Goal: Task Accomplishment & Management: Manage account settings

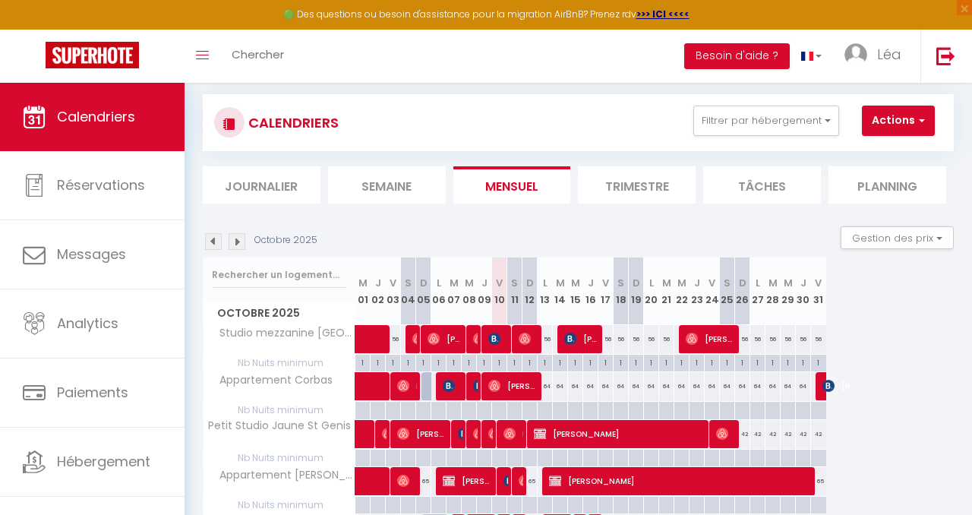
scroll to position [32, 0]
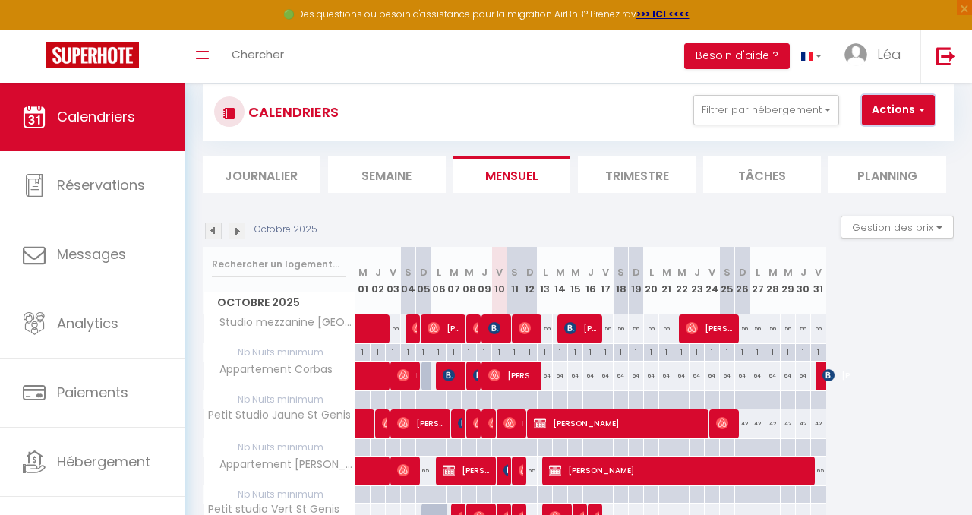
click at [890, 98] on button "Actions" at bounding box center [898, 110] width 73 height 30
click at [890, 99] on button "Actions" at bounding box center [898, 110] width 73 height 30
click at [913, 229] on button "Gestion des prix" at bounding box center [897, 227] width 113 height 23
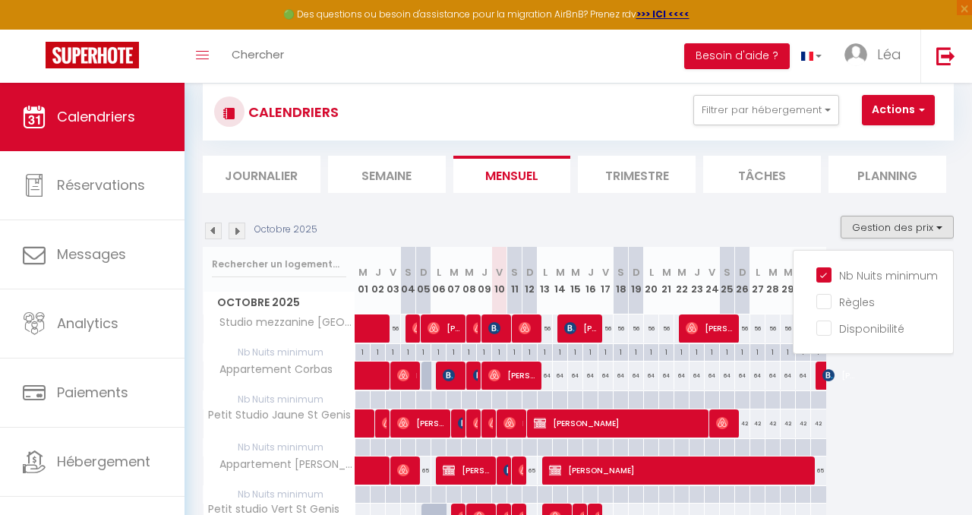
click at [817, 281] on ul "Nb Nuits minimum Règles Disponibilité" at bounding box center [874, 302] width 160 height 81
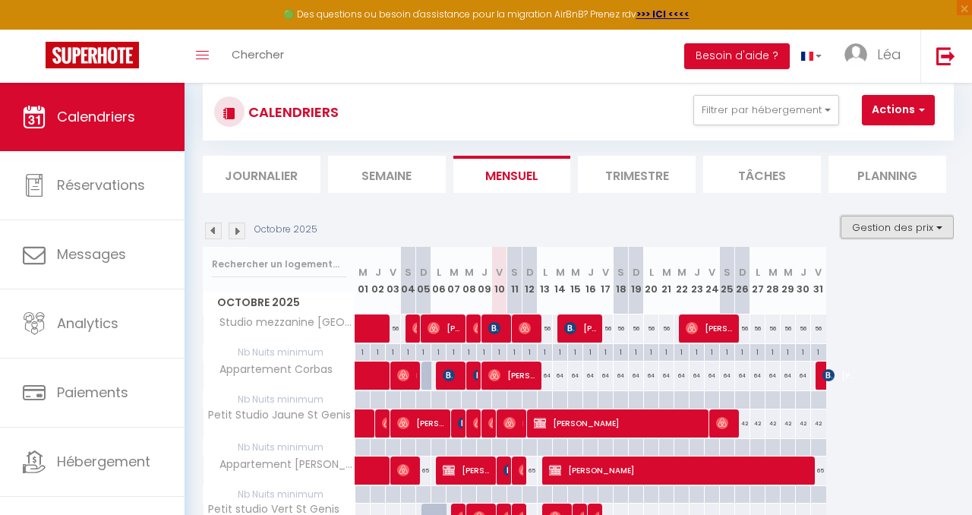
click at [874, 232] on button "Gestion des prix" at bounding box center [897, 227] width 113 height 23
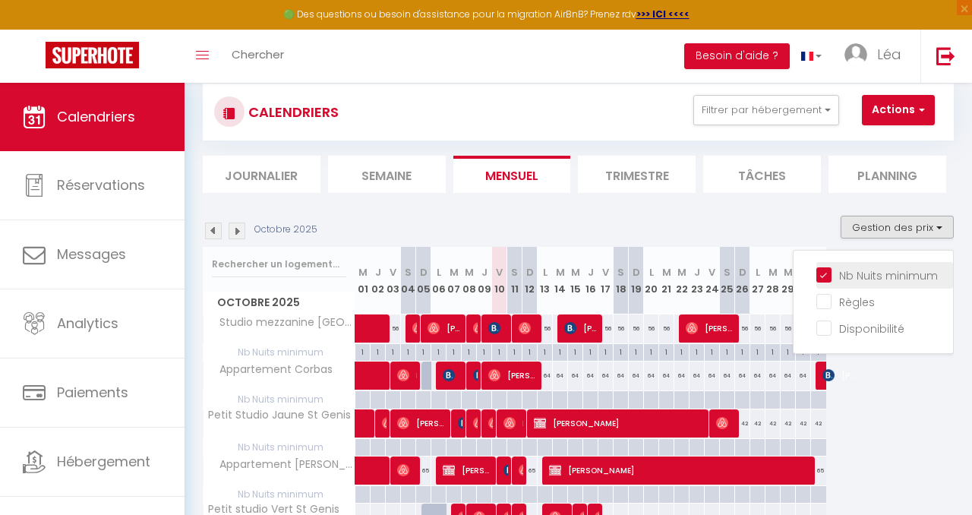
click at [823, 276] on input "Nb Nuits minimum" at bounding box center [885, 274] width 137 height 15
checkbox input "false"
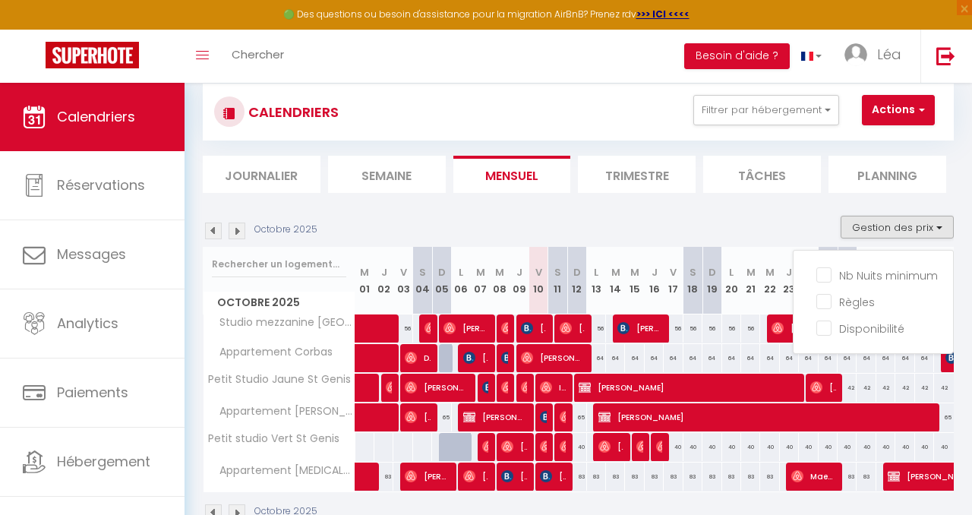
click at [793, 229] on div "Octobre 2025 Gestion des prix Nb Nuits minimum Règles Disponibilité" at bounding box center [578, 231] width 751 height 31
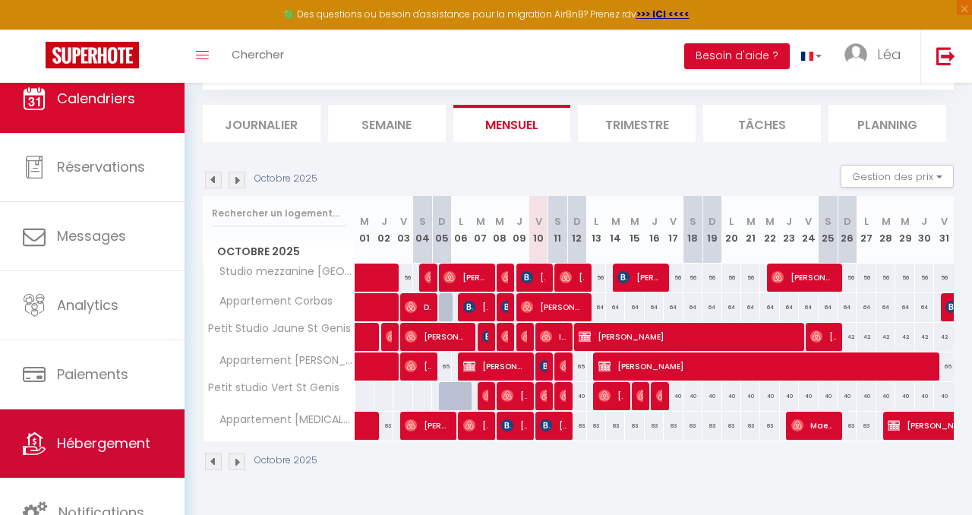
scroll to position [18, 0]
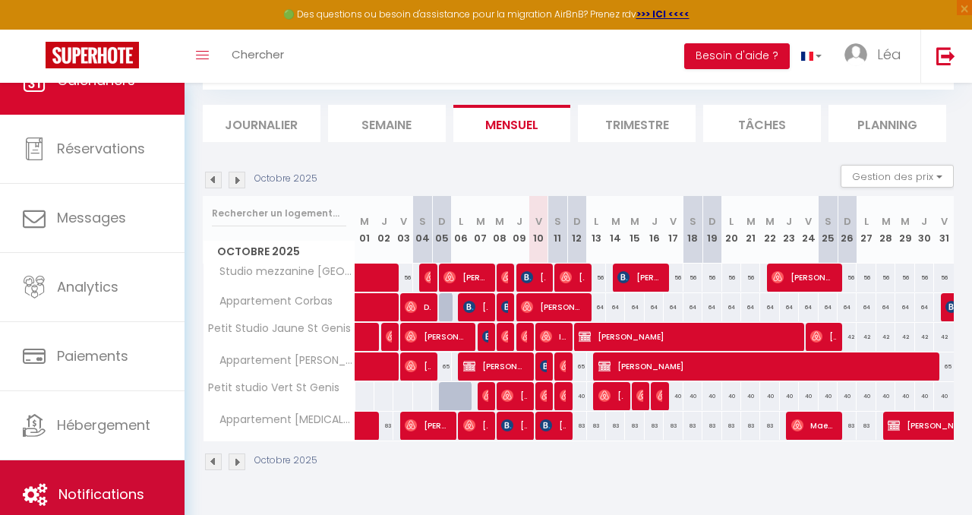
click at [104, 479] on link "Notifications" at bounding box center [92, 494] width 185 height 68
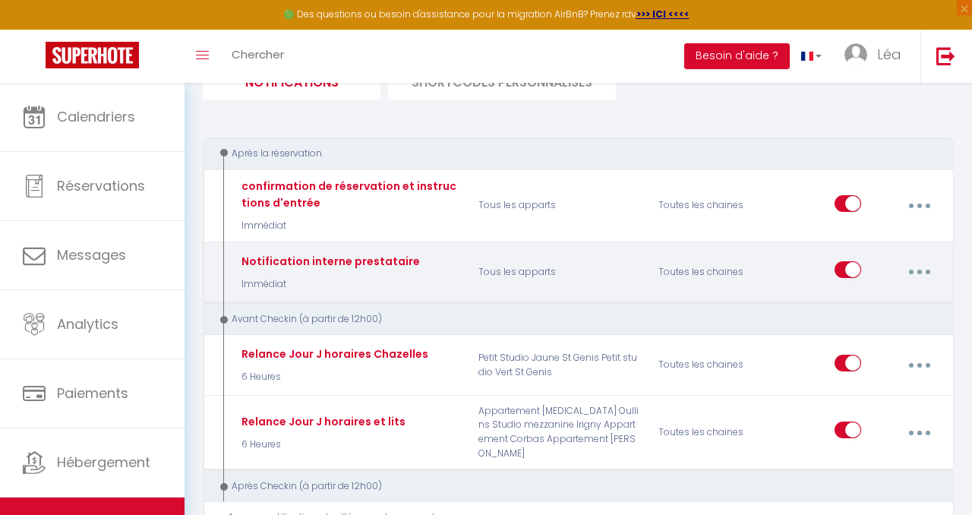
scroll to position [126, 0]
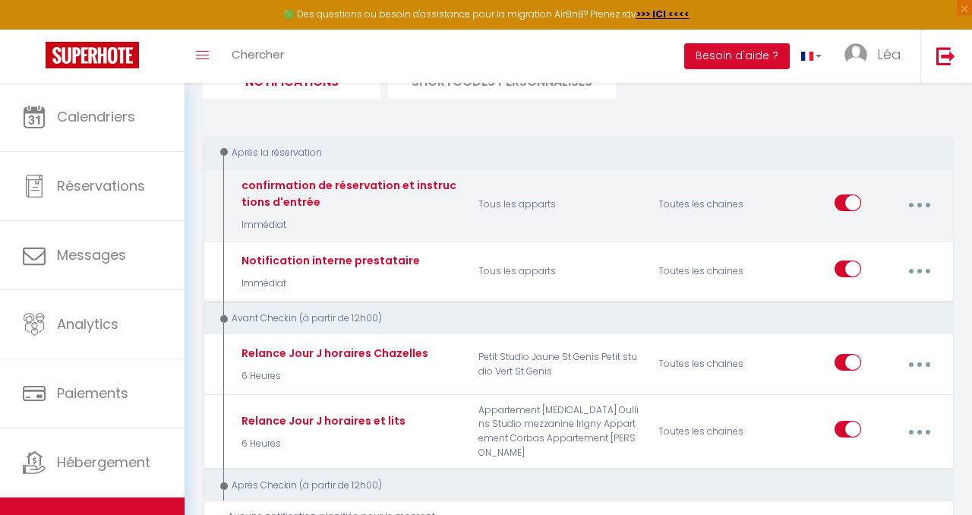
click at [913, 204] on button "button" at bounding box center [919, 205] width 40 height 29
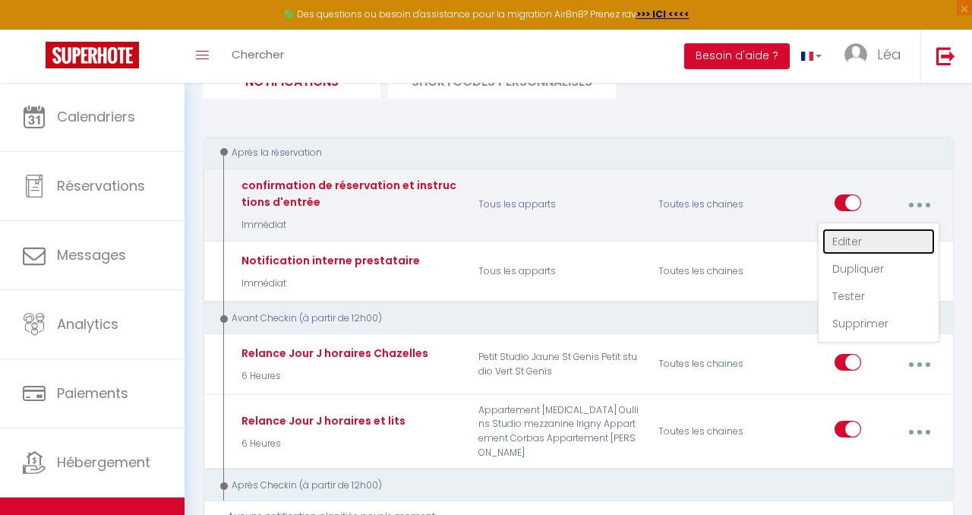
click at [851, 239] on link "Editer" at bounding box center [879, 242] width 112 height 26
type input "confirmation de réservation et instructions d'entrée"
select select "Immédiat"
select select "if_booking_is_paid"
checkbox input "true"
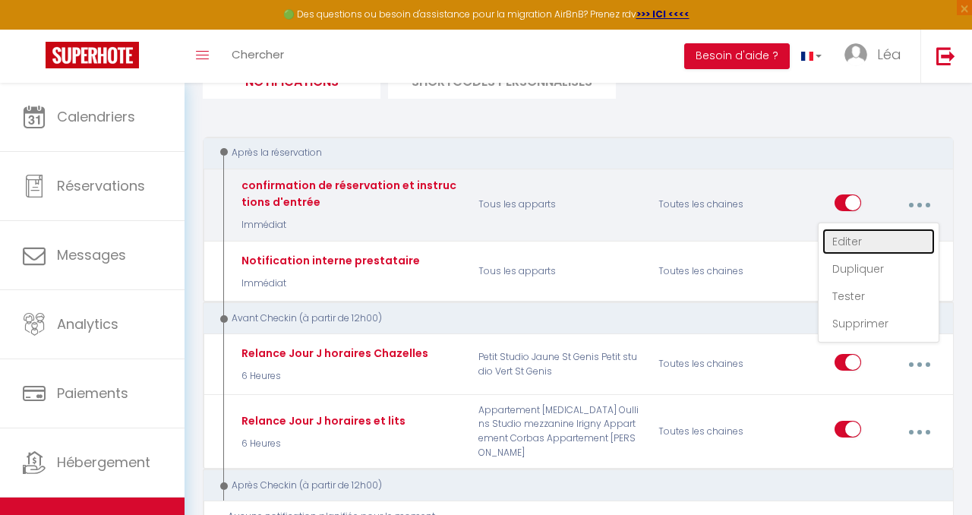
checkbox input "false"
radio input "true"
type input "Confirmation de réservation et instructions d'entrée- [BOOKING:ID] - [GUEST:FIR…"
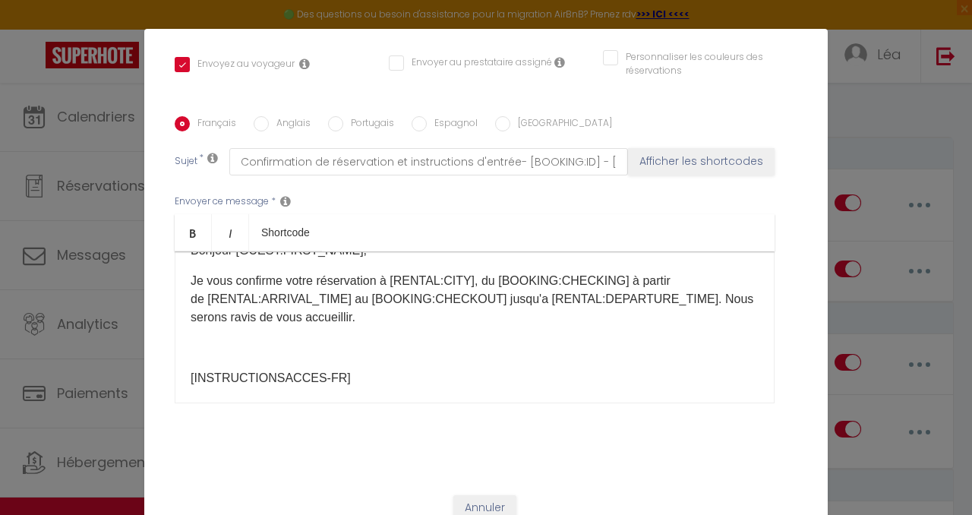
scroll to position [0, 0]
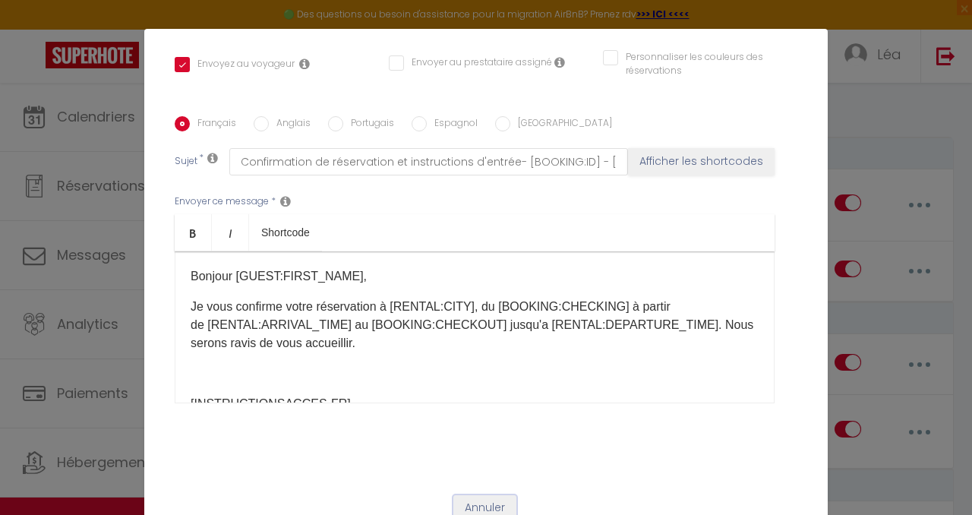
click at [476, 495] on button "Annuler" at bounding box center [484, 508] width 63 height 26
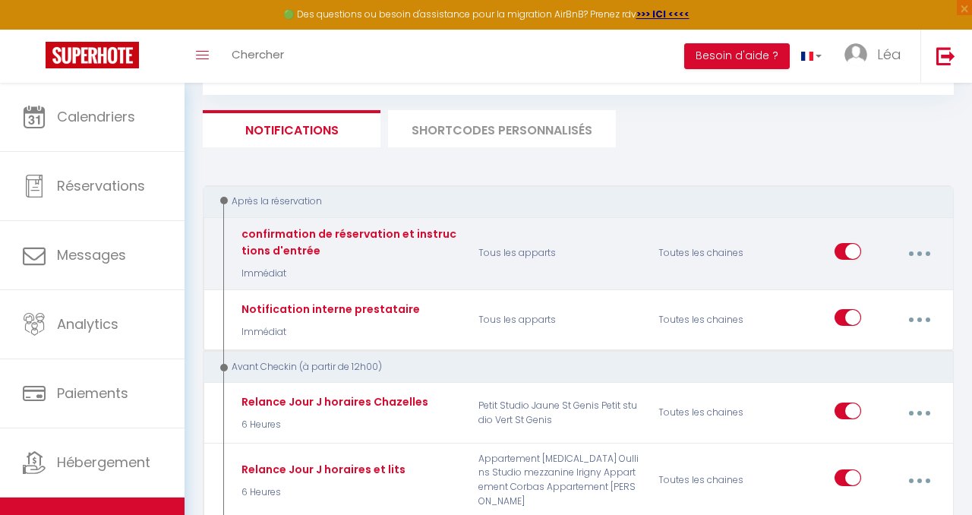
scroll to position [62, 0]
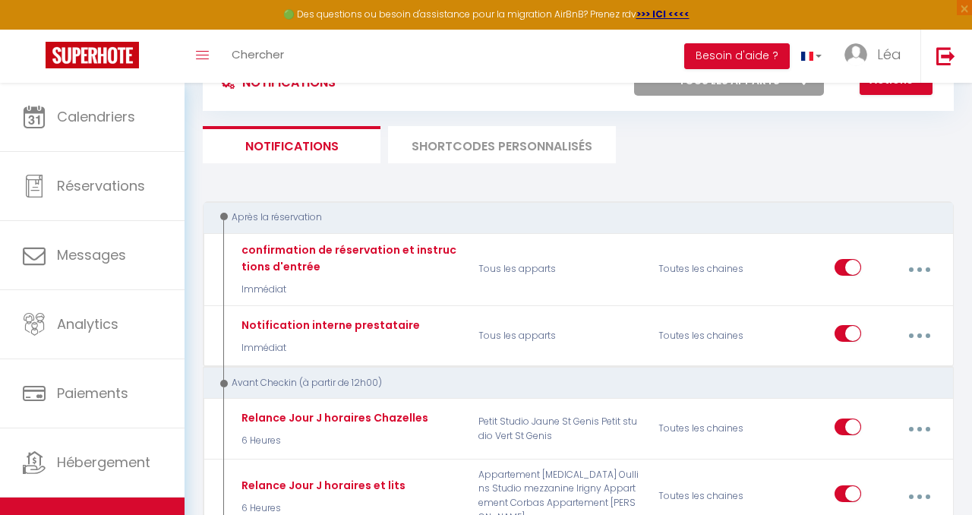
click at [502, 150] on li "SHORTCODES PERSONNALISÉS" at bounding box center [502, 144] width 228 height 37
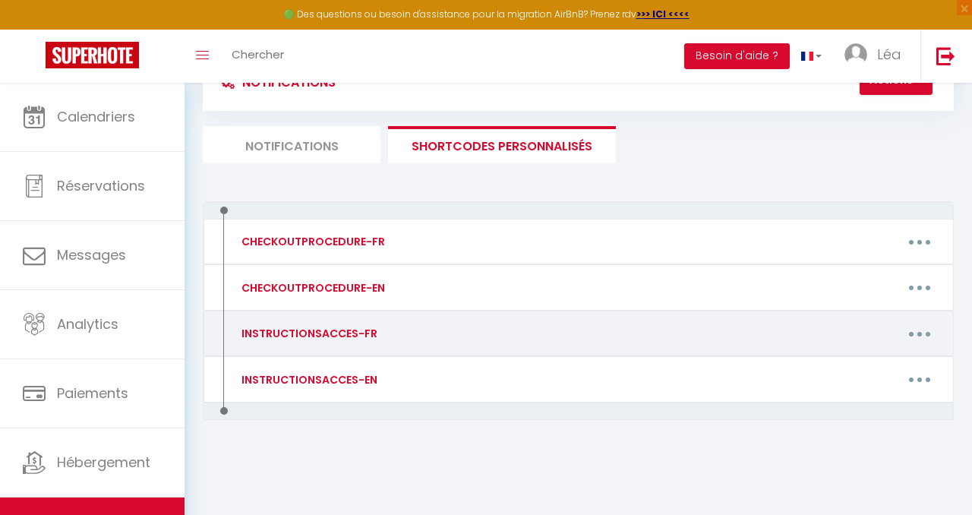
click at [923, 332] on button "button" at bounding box center [920, 333] width 40 height 29
click at [839, 369] on link "Editer" at bounding box center [879, 371] width 112 height 26
type input "INSTRUCTIONSACCES-FR"
type textarea "instructions d'accès au logement"
type textarea "LOREMIPSU : Dolo si amet consectetu adip eli seddoeiusm temporinci, ut labo etd…"
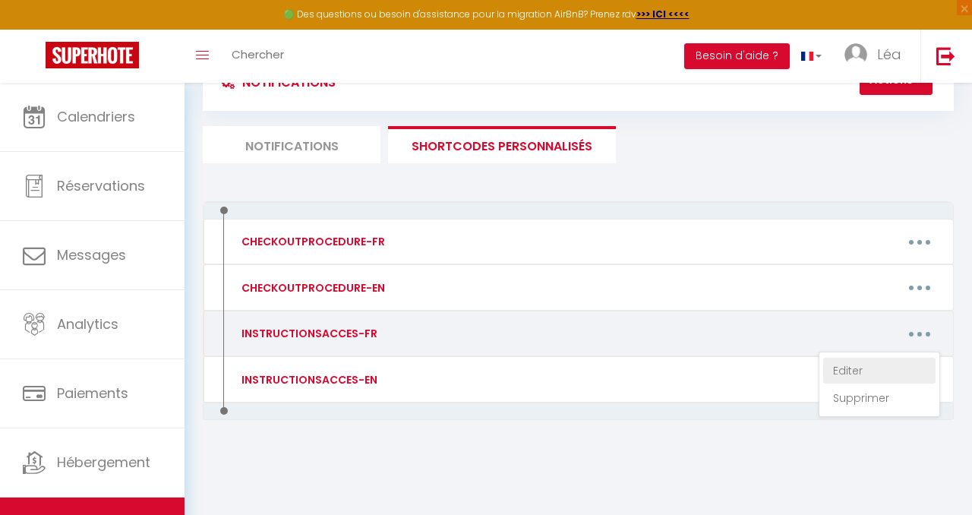
type textarea "LOREMIPSU : Dolo si amet consectetu adip eli seddoeiusm temporinci, ut labo etd…"
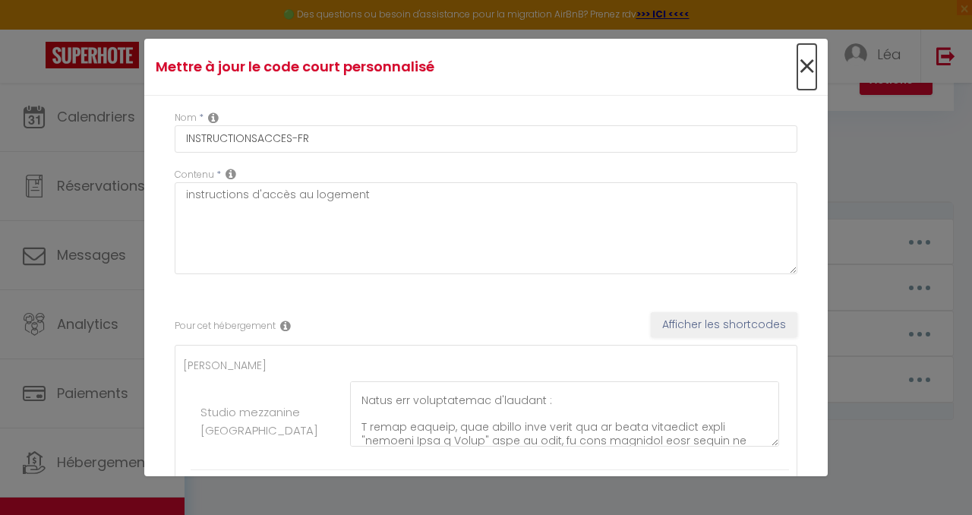
click at [810, 67] on span "×" at bounding box center [807, 67] width 19 height 46
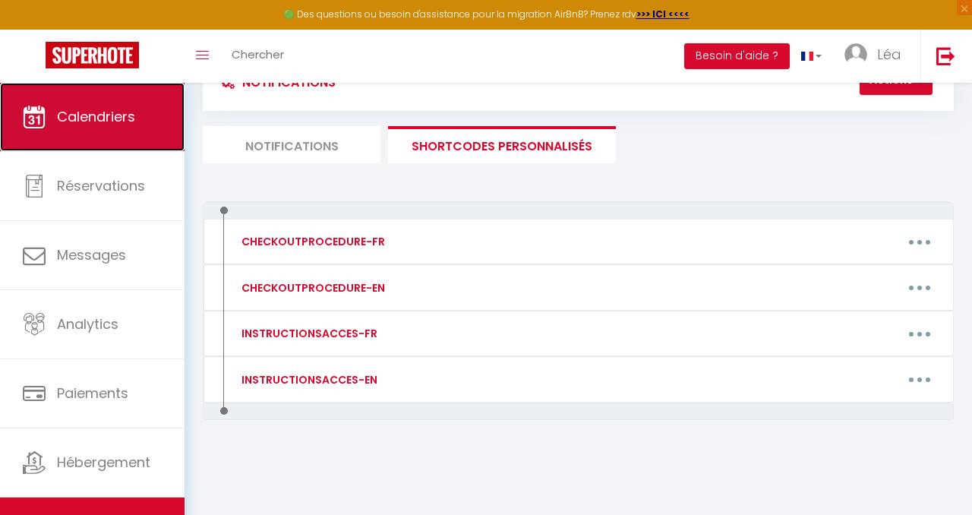
click at [133, 134] on link "Calendriers" at bounding box center [92, 117] width 185 height 68
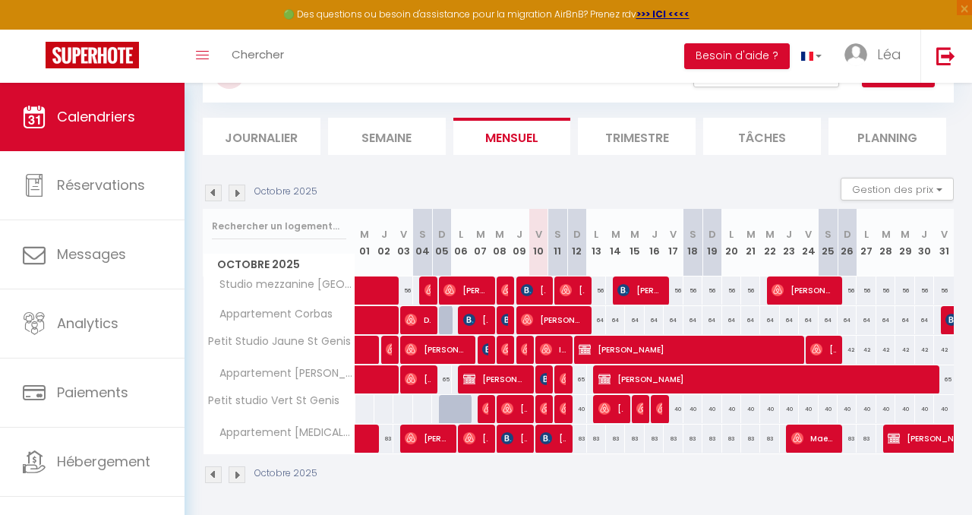
scroll to position [75, 0]
